Goal: Find specific page/section: Find specific page/section

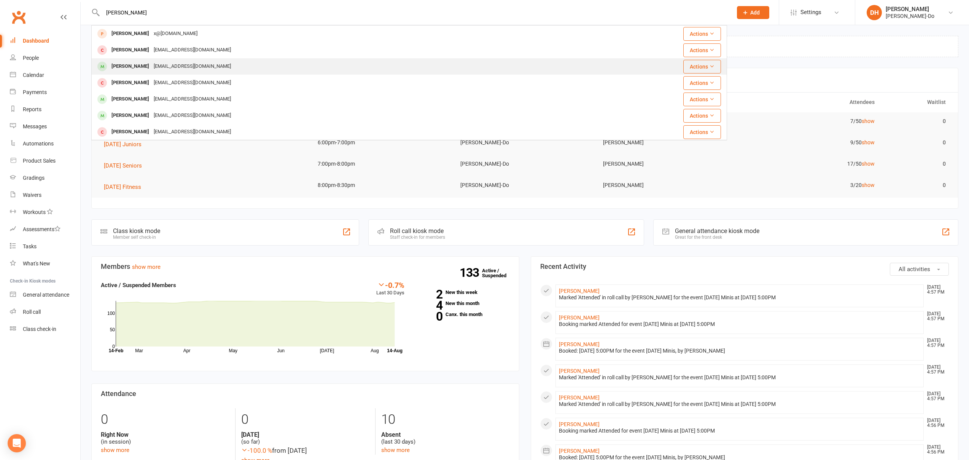
type input "[PERSON_NAME]"
click at [124, 63] on div "[PERSON_NAME]" at bounding box center [130, 66] width 42 height 11
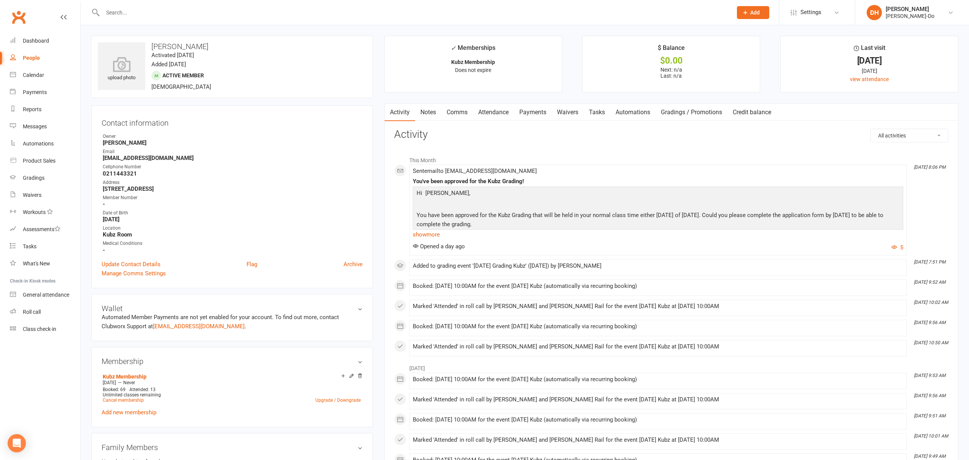
click at [163, 8] on input "text" at bounding box center [413, 12] width 627 height 11
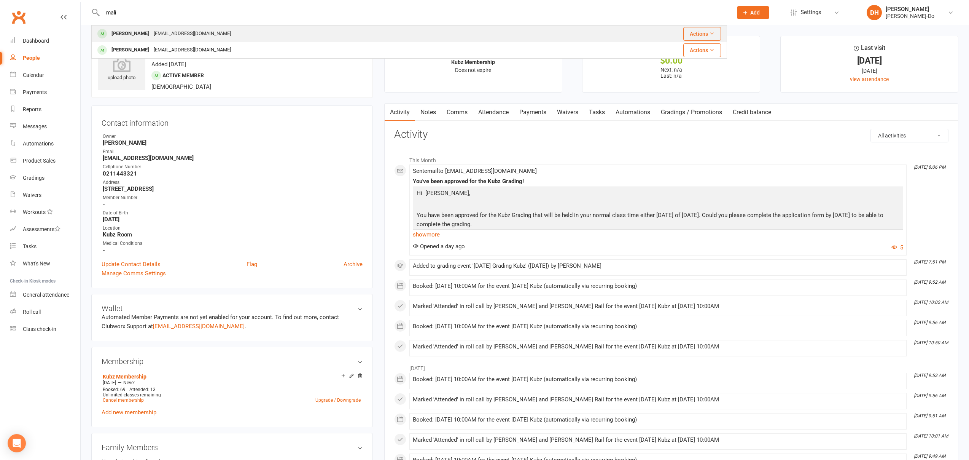
type input "mali"
click at [132, 34] on div "[PERSON_NAME]" at bounding box center [130, 33] width 42 height 11
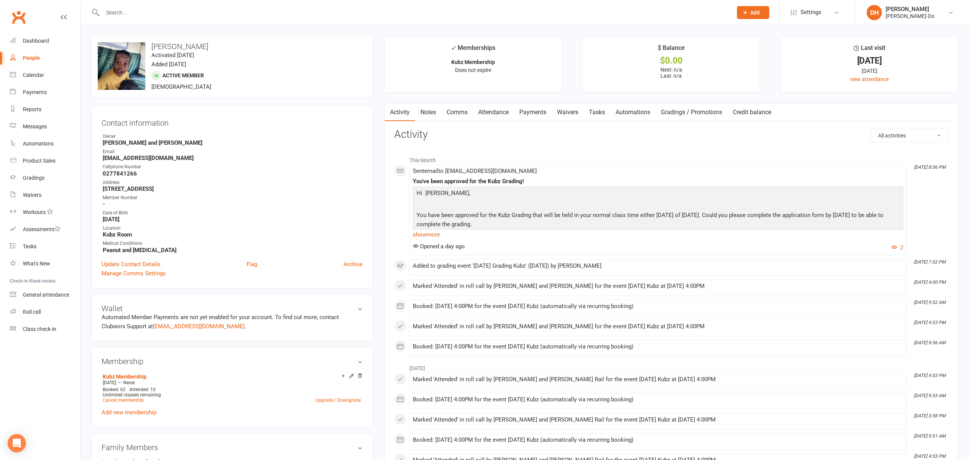
click at [169, 13] on input "text" at bounding box center [413, 12] width 627 height 11
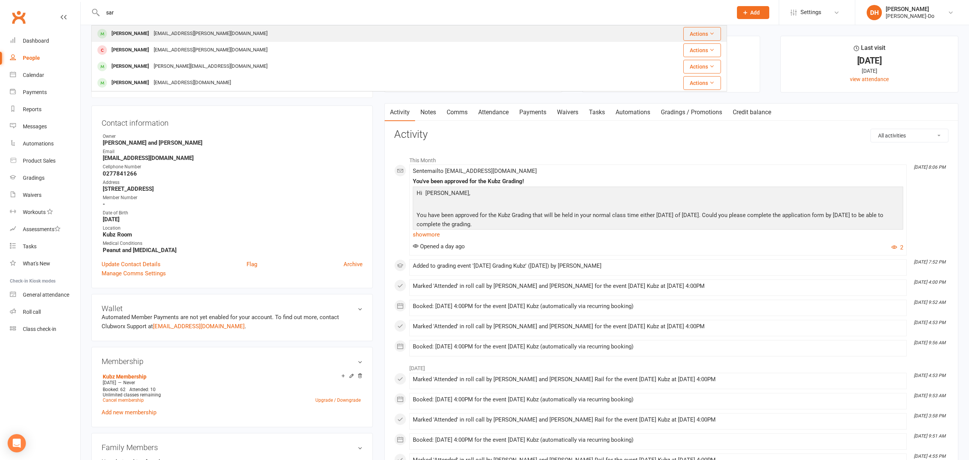
type input "sar"
click at [151, 33] on div "[EMAIL_ADDRESS][PERSON_NAME][DOMAIN_NAME]" at bounding box center [210, 33] width 118 height 11
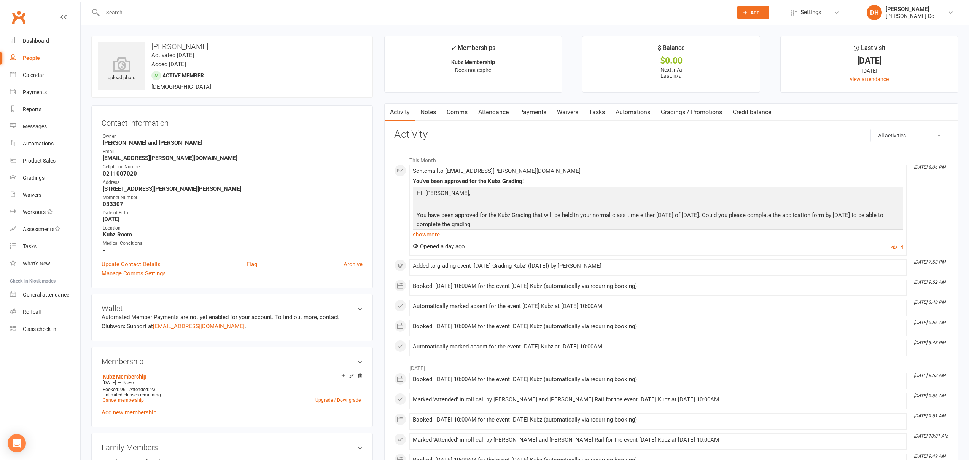
click at [135, 12] on input "text" at bounding box center [413, 12] width 627 height 11
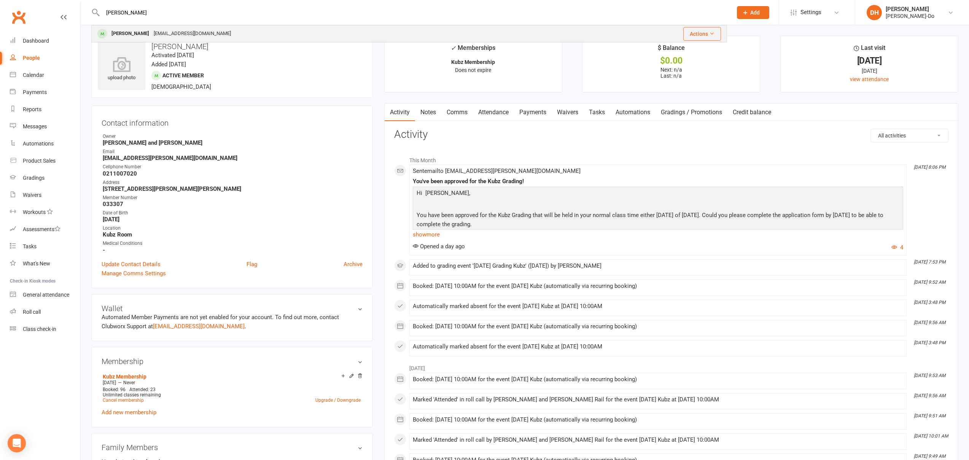
type input "[PERSON_NAME]"
click at [136, 32] on div "[PERSON_NAME]" at bounding box center [130, 33] width 42 height 11
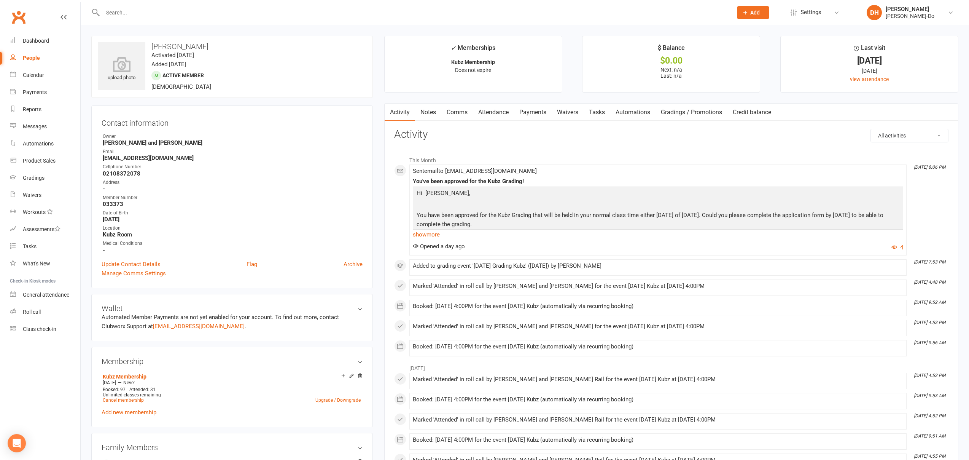
click at [170, 3] on div at bounding box center [409, 12] width 636 height 25
click at [137, 12] on input "text" at bounding box center [413, 12] width 627 height 11
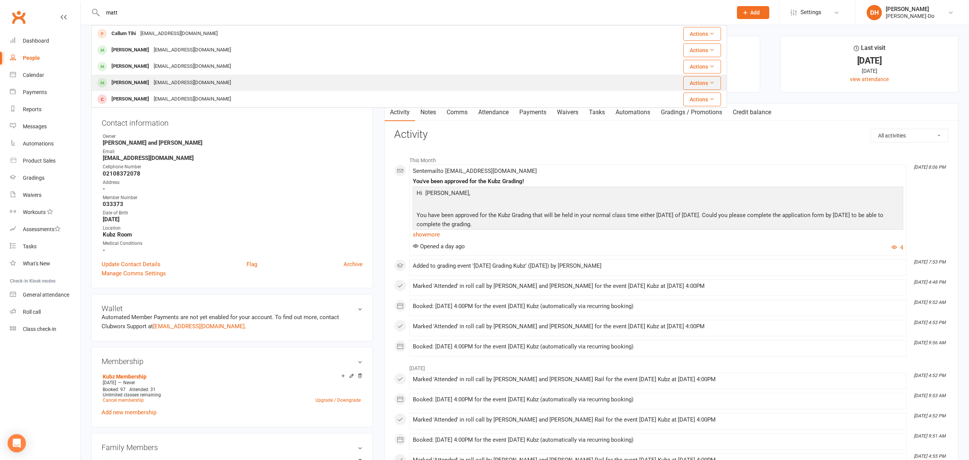
type input "matt"
click at [129, 81] on div "[PERSON_NAME]" at bounding box center [130, 82] width 42 height 11
